Goal: Task Accomplishment & Management: Manage account settings

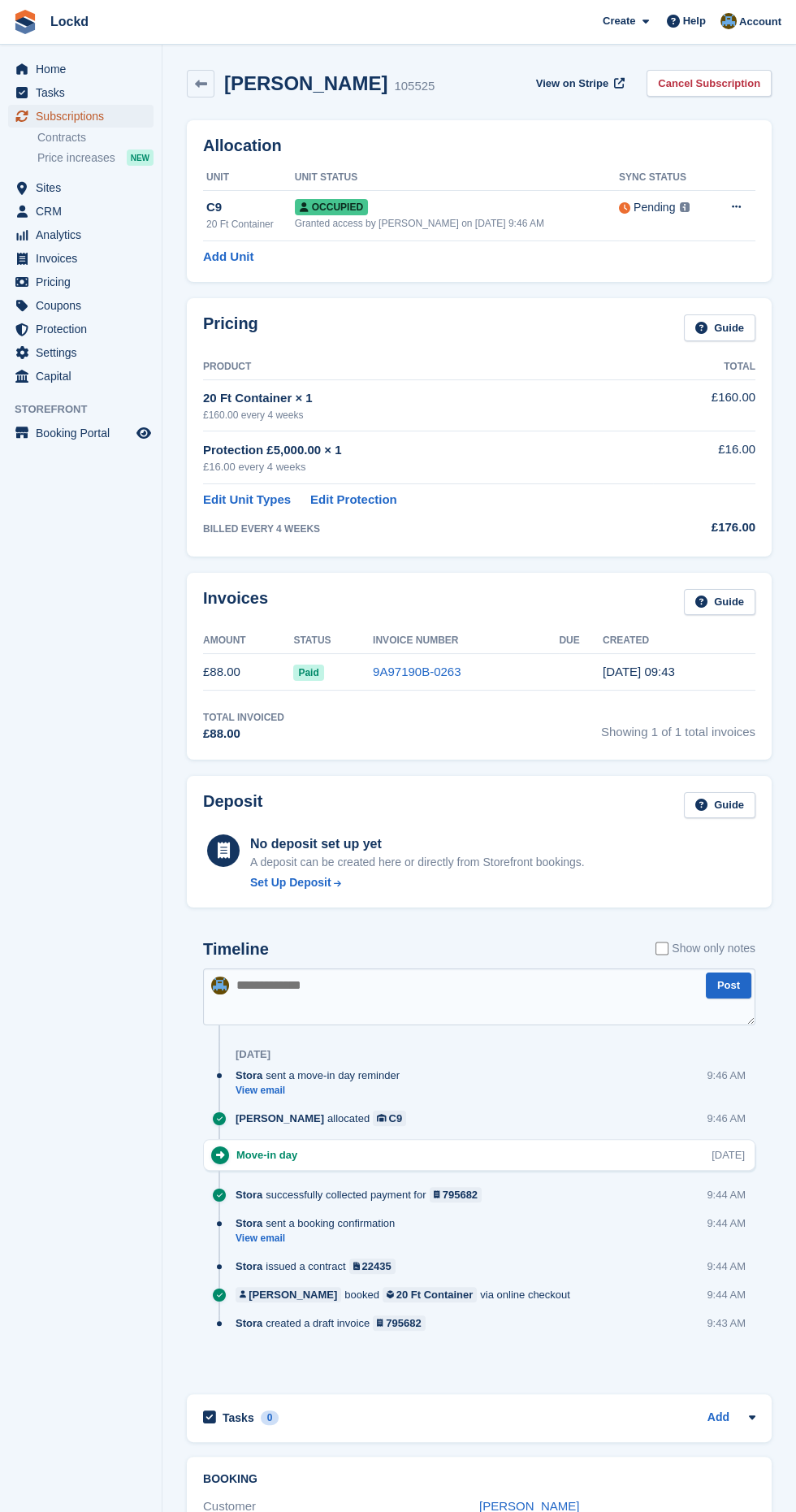
click at [82, 114] on span "Subscriptions" at bounding box center [84, 116] width 97 height 23
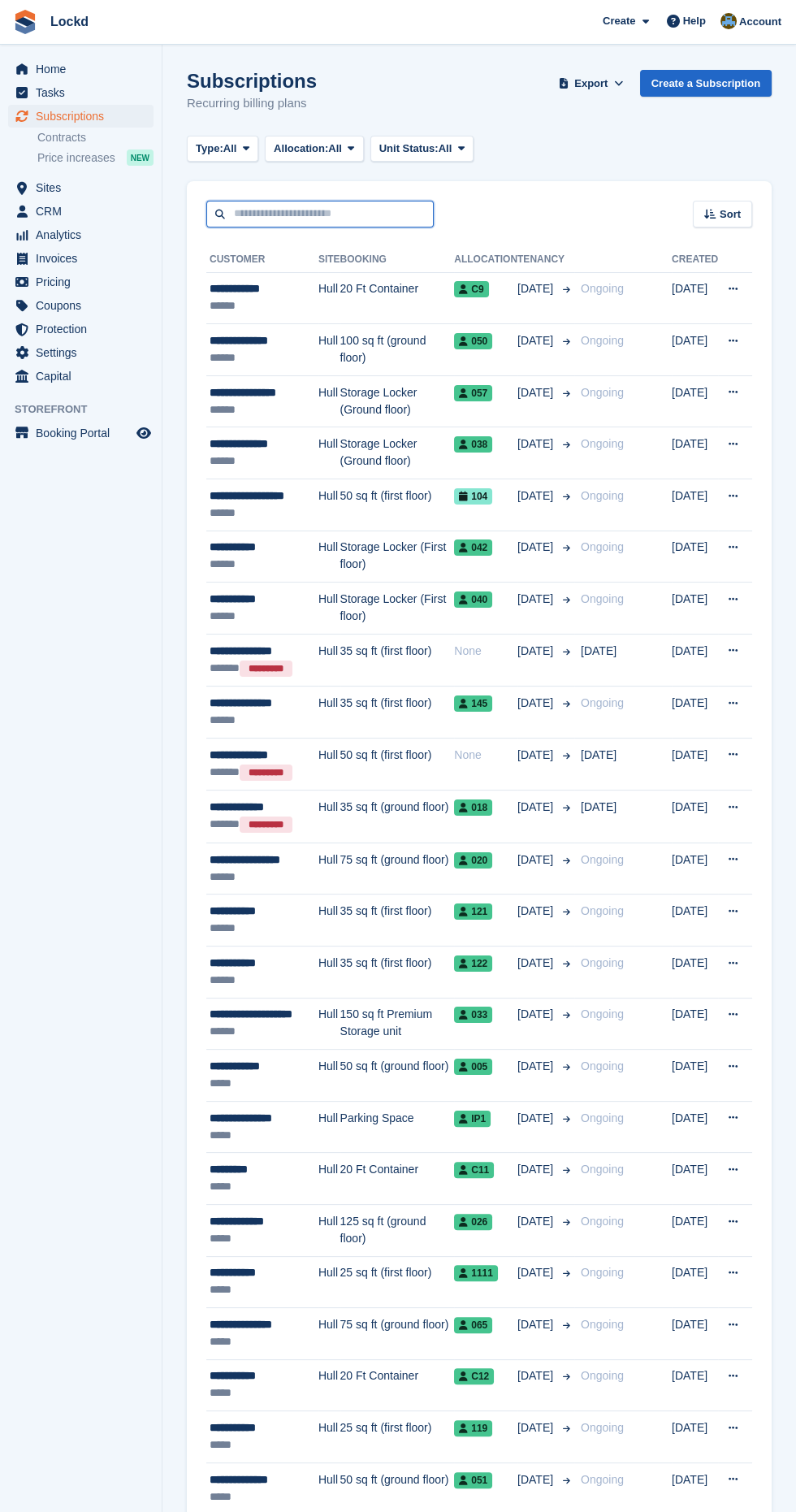
click at [303, 214] on input "text" at bounding box center [320, 214] width 227 height 27
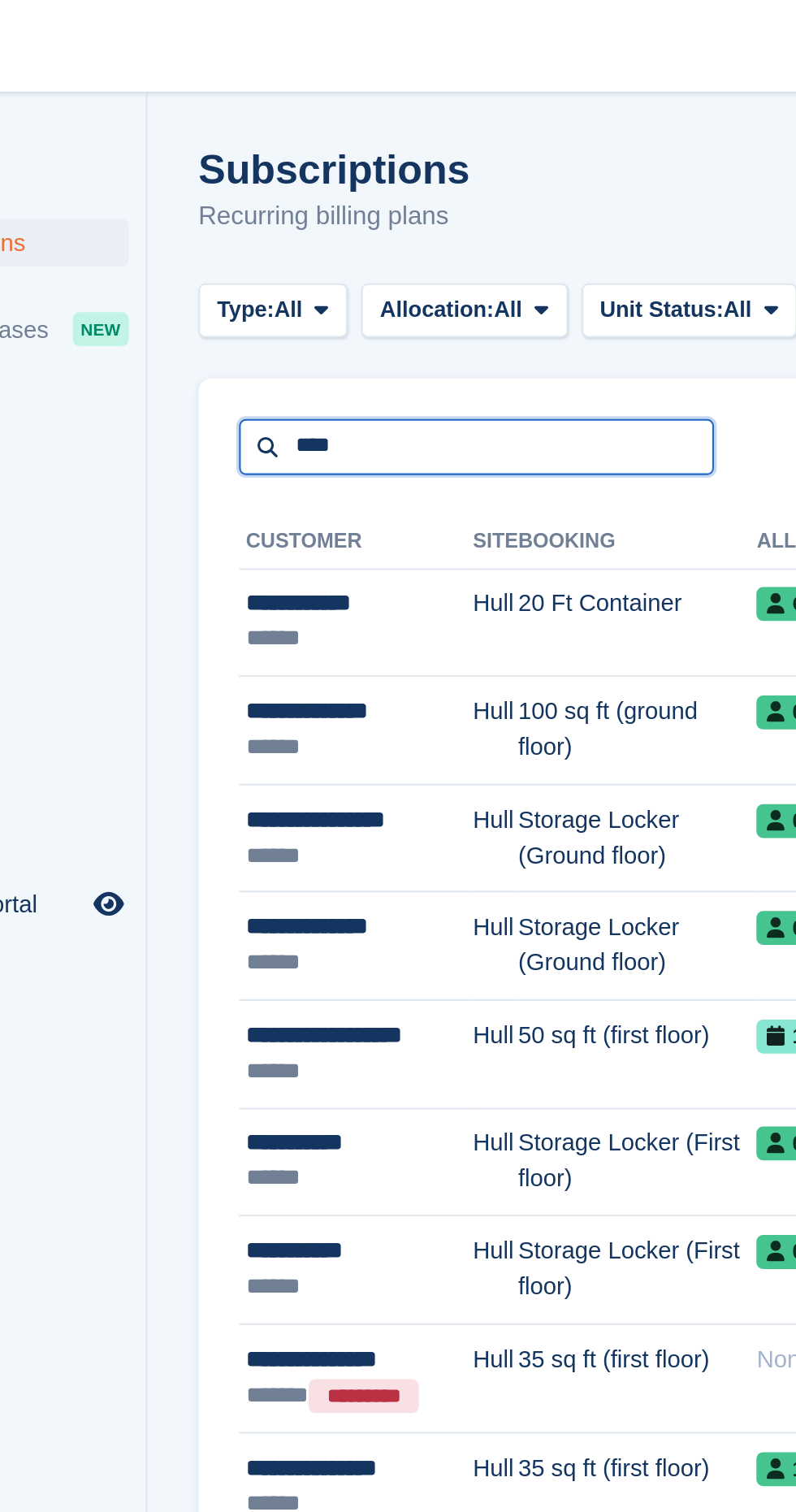
type input "****"
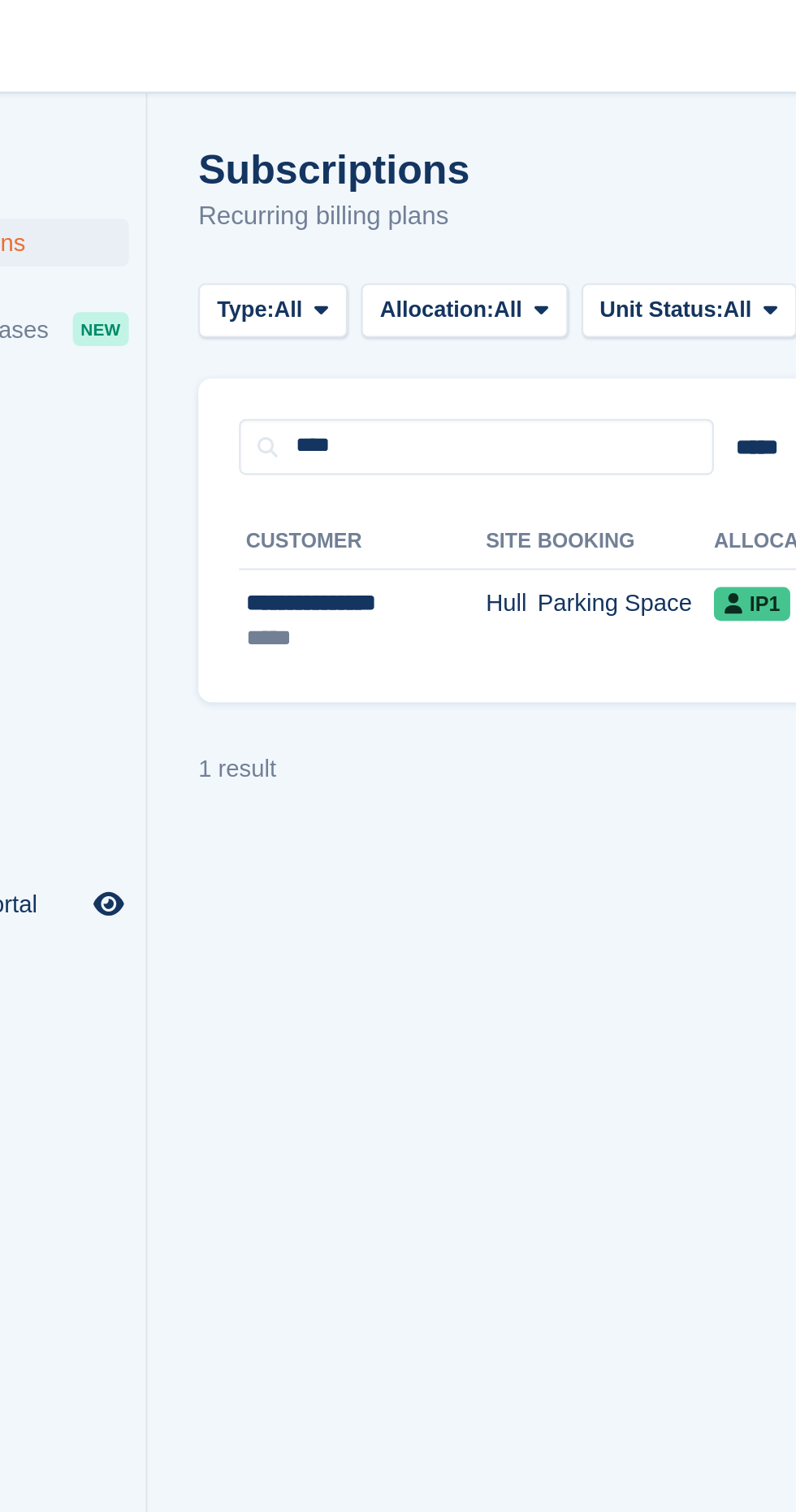
click at [286, 311] on div "*****" at bounding box center [259, 306] width 100 height 17
